Goal: Communication & Community: Answer question/provide support

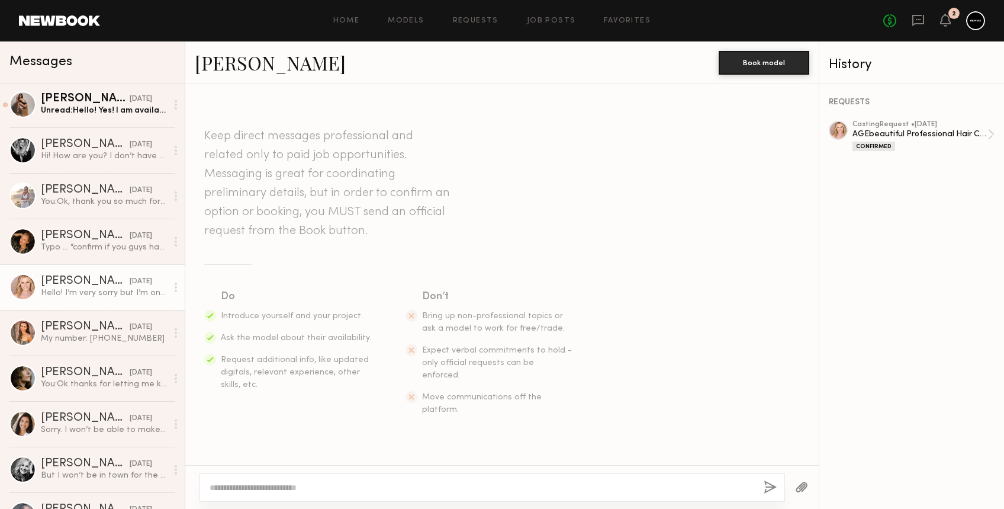
scroll to position [214, 0]
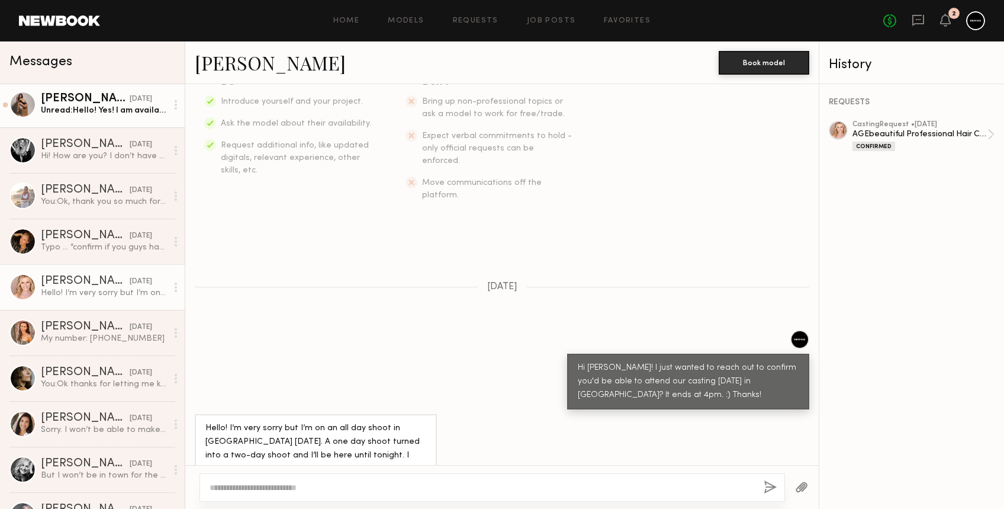
click at [91, 107] on div "Unread: Hello! Yes! I am available for these dates :)" at bounding box center [104, 110] width 126 height 11
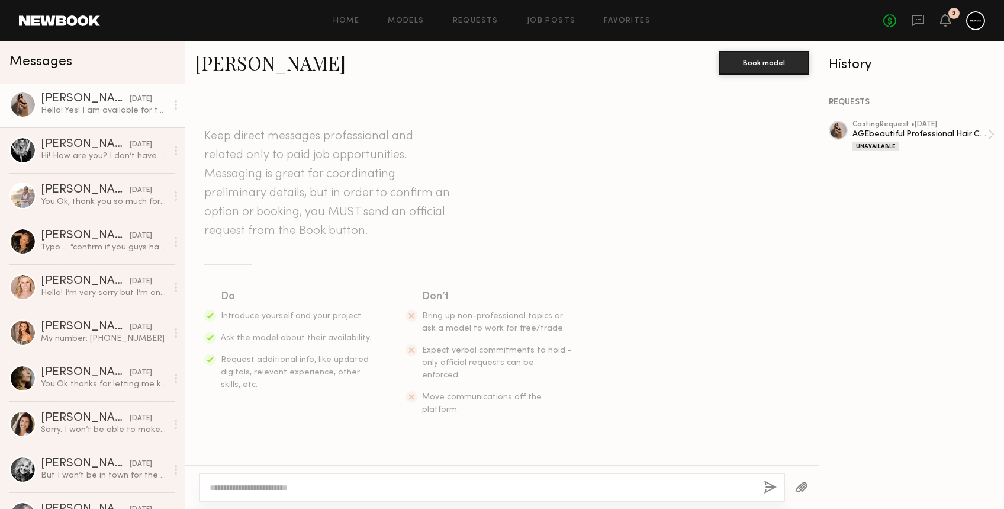
scroll to position [851, 0]
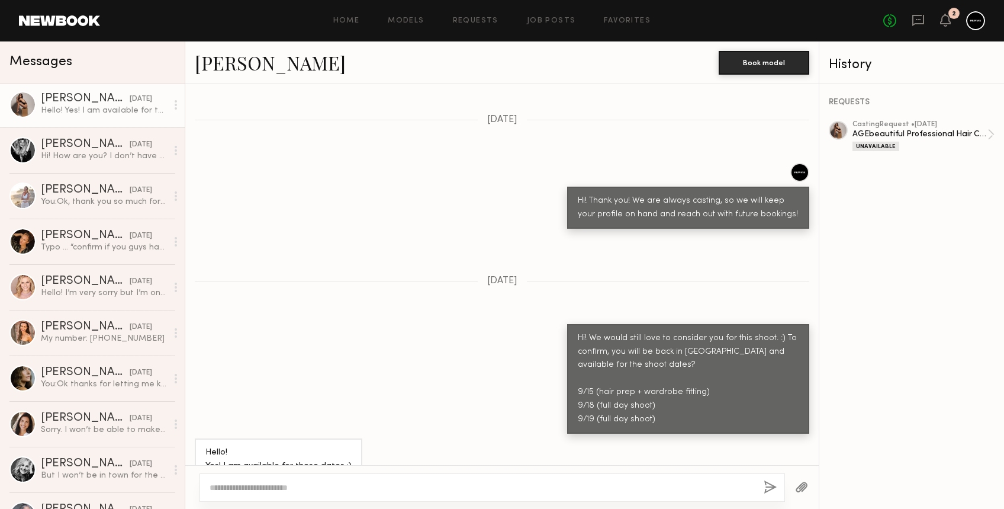
click at [232, 64] on link "Claire A." at bounding box center [270, 62] width 151 height 25
